Goal: Transaction & Acquisition: Purchase product/service

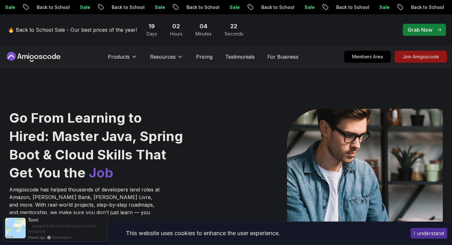
click at [409, 29] on p "Grab Now" at bounding box center [420, 30] width 25 height 8
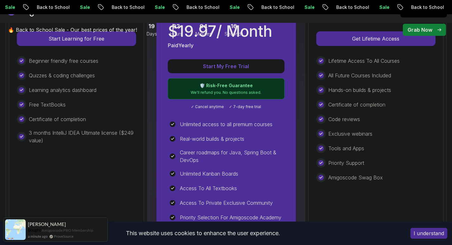
scroll to position [222, 0]
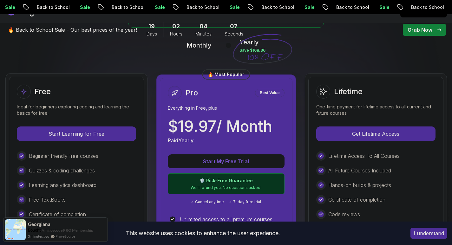
scroll to position [127, 0]
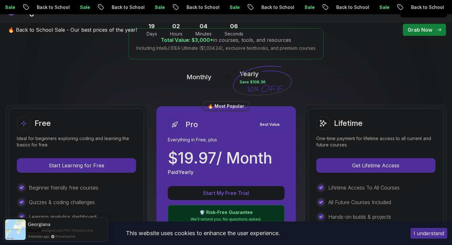
click at [229, 78] on div at bounding box center [228, 77] width 5 height 5
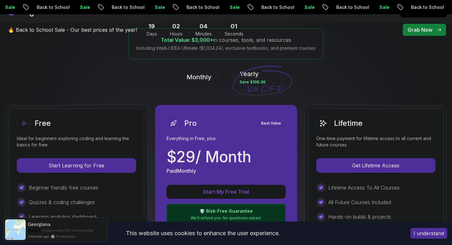
click at [239, 77] on icon at bounding box center [262, 80] width 59 height 29
click at [243, 77] on icon at bounding box center [262, 81] width 61 height 56
click at [240, 76] on icon at bounding box center [262, 80] width 59 height 29
click at [261, 80] on icon at bounding box center [262, 81] width 61 height 56
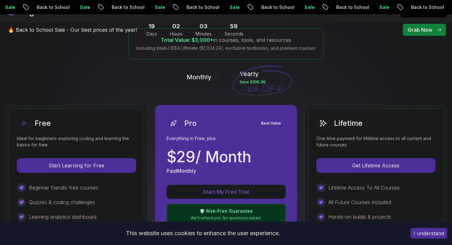
click at [257, 85] on icon at bounding box center [262, 81] width 61 height 56
click at [252, 76] on icon at bounding box center [262, 81] width 61 height 56
click at [225, 77] on div at bounding box center [222, 77] width 5 height 5
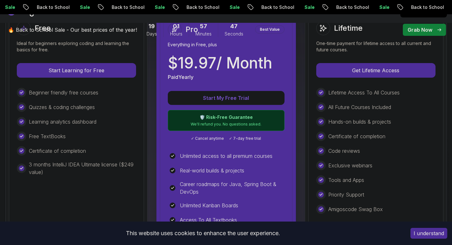
scroll to position [159, 0]
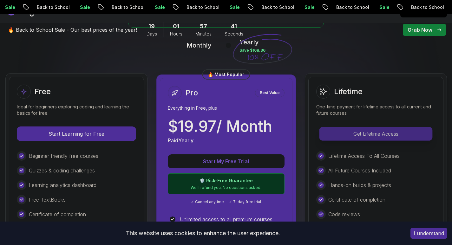
click at [394, 131] on p "Get Lifetime Access" at bounding box center [376, 133] width 113 height 13
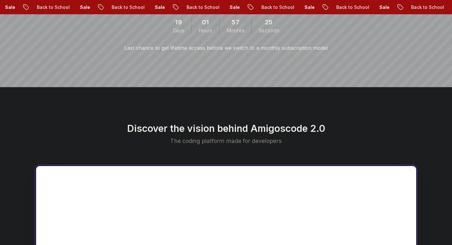
scroll to position [191, 0]
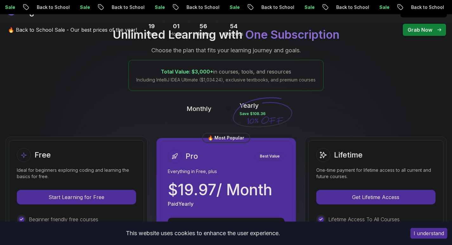
scroll to position [32, 0]
